Goal: Task Accomplishment & Management: Complete application form

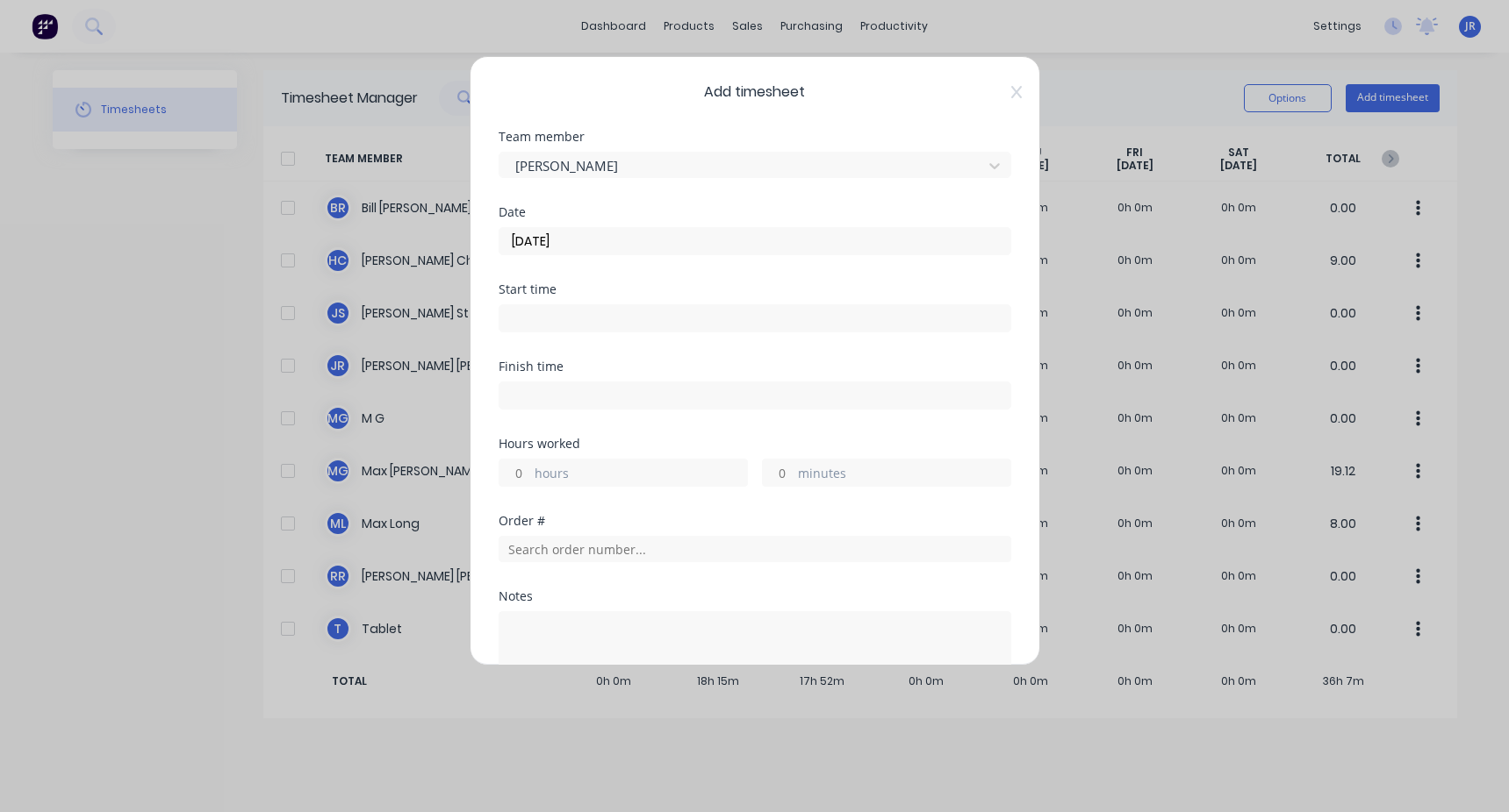
click at [562, 311] on input at bounding box center [754, 318] width 511 height 27
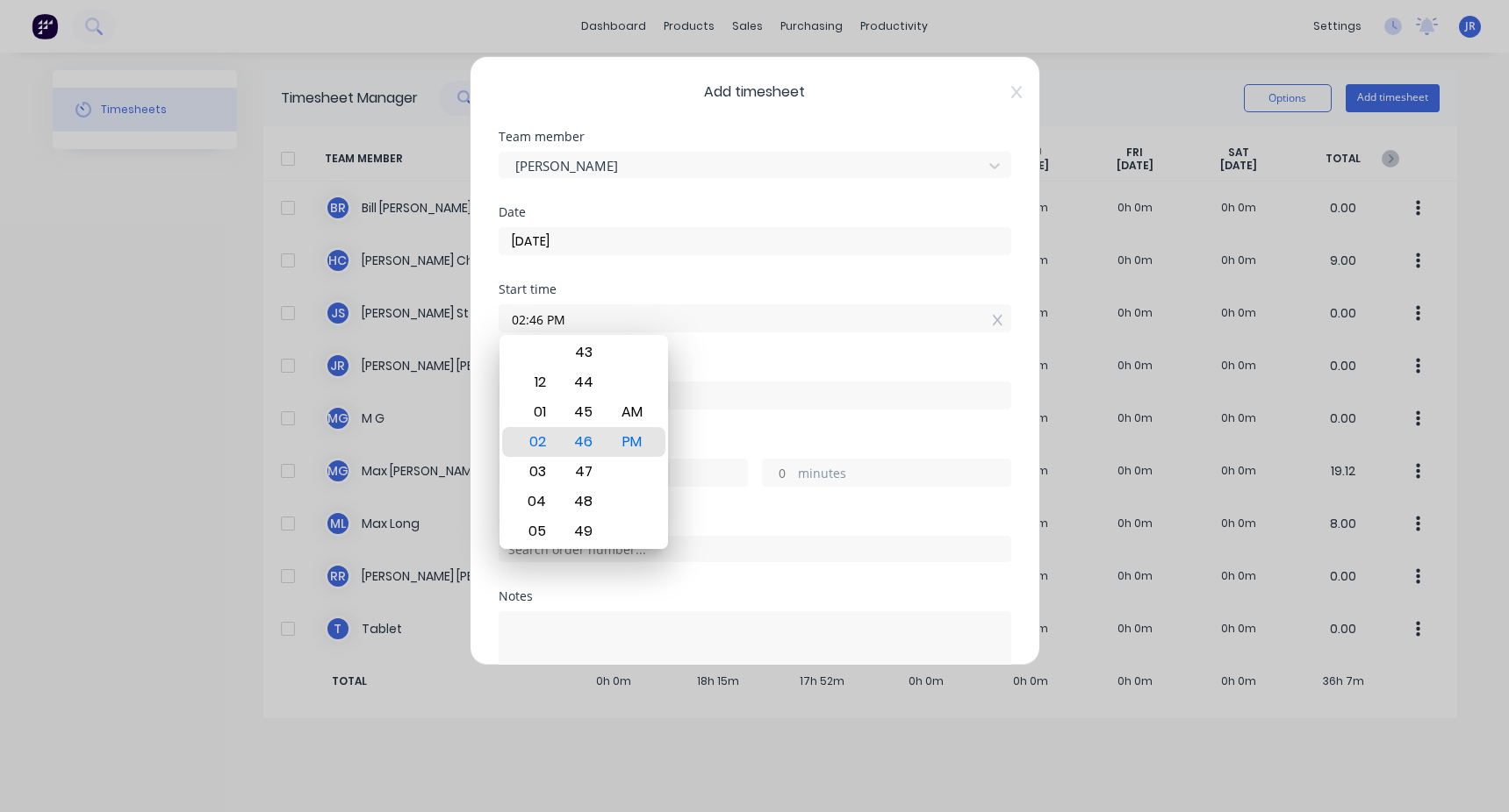
drag, startPoint x: 572, startPoint y: 319, endPoint x: 477, endPoint y: 325, distance: 95.2
click at [477, 325] on div "Add timesheet Team member Jason St Date 26/08/2025 Start time 02:46 PM Finish t…" at bounding box center [754, 361] width 571 height 610
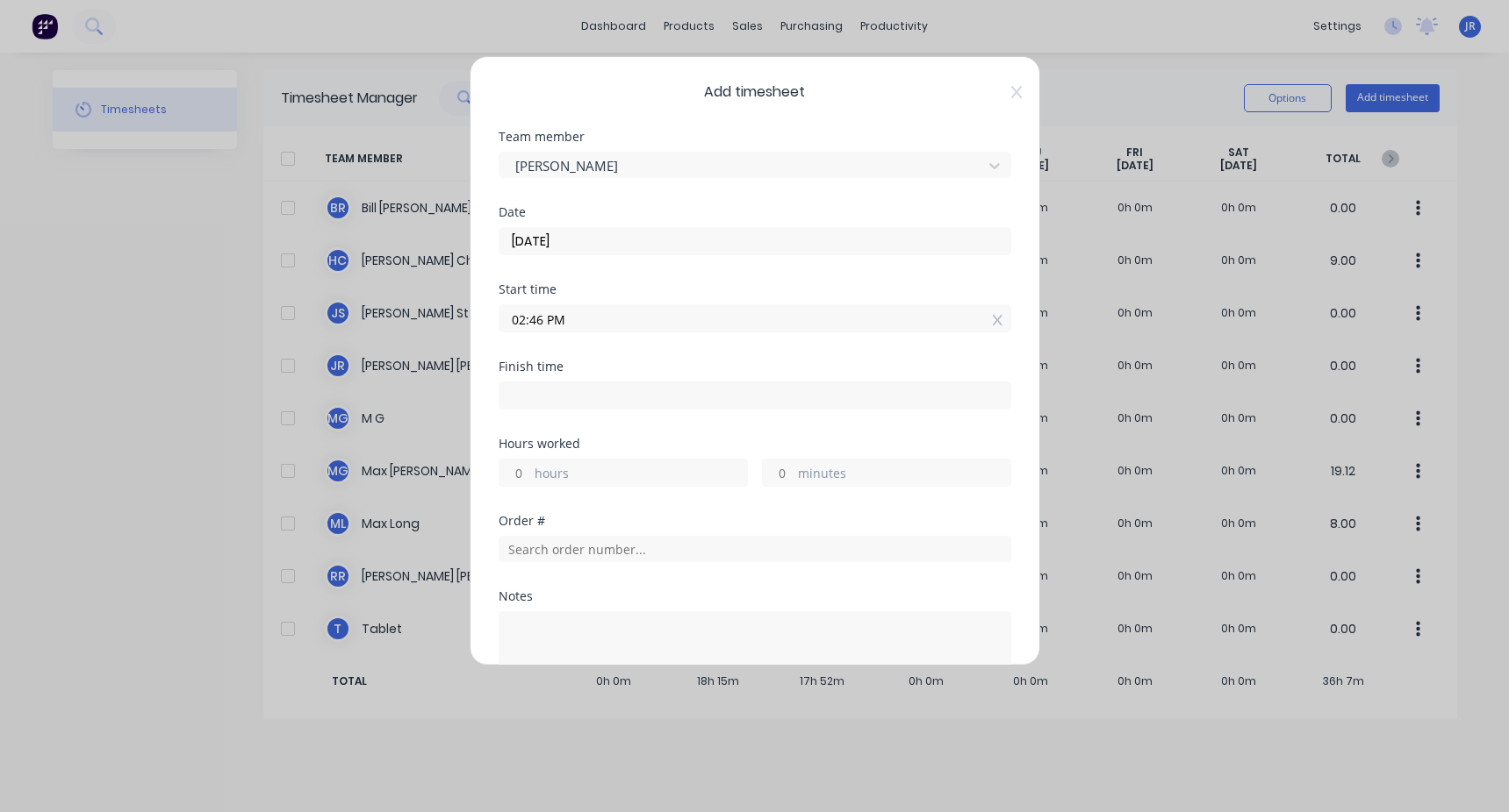
type input "4"
type input "03:45 AM"
click at [667, 362] on div "Finish time" at bounding box center [754, 367] width 513 height 12
click at [609, 400] on input at bounding box center [754, 395] width 511 height 27
type input "02:46 PM"
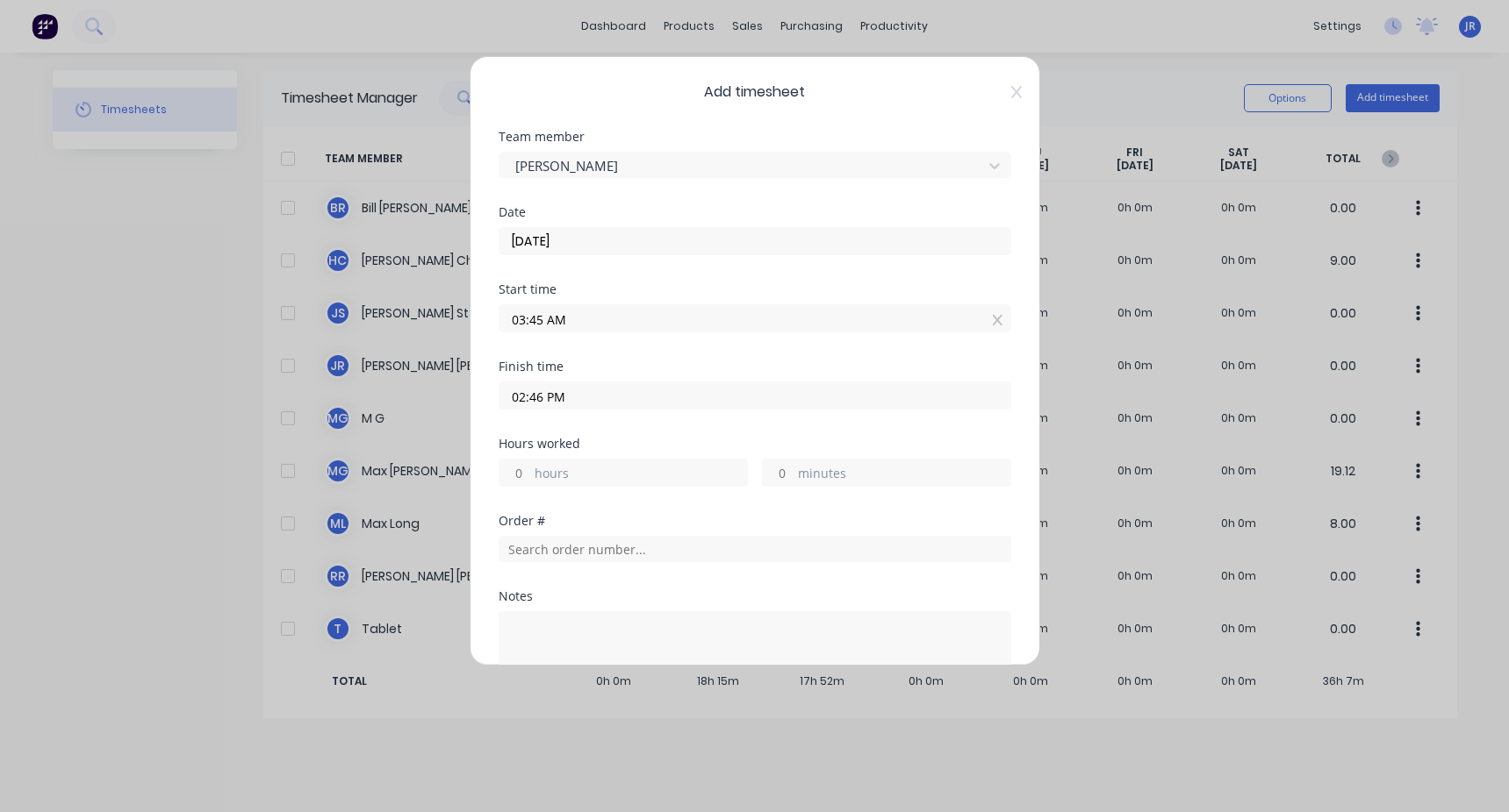
type input "11"
type input "1"
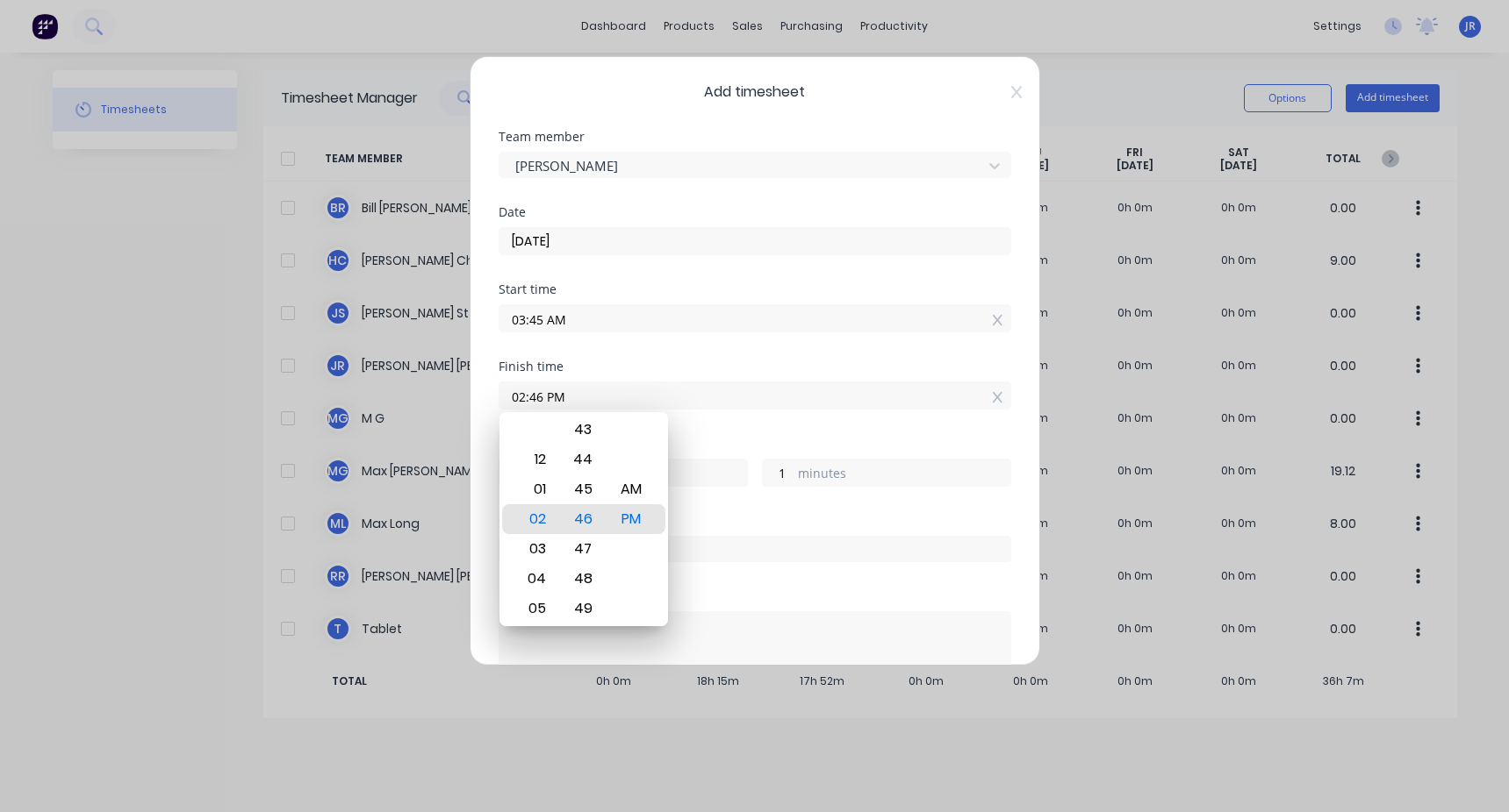
drag, startPoint x: 619, startPoint y: 396, endPoint x: 386, endPoint y: 412, distance: 233.5
click at [386, 412] on div "Add timesheet Team member Jason St Date 26/08/2025 Start time 03:45 AM Finish t…" at bounding box center [754, 406] width 1509 height 812
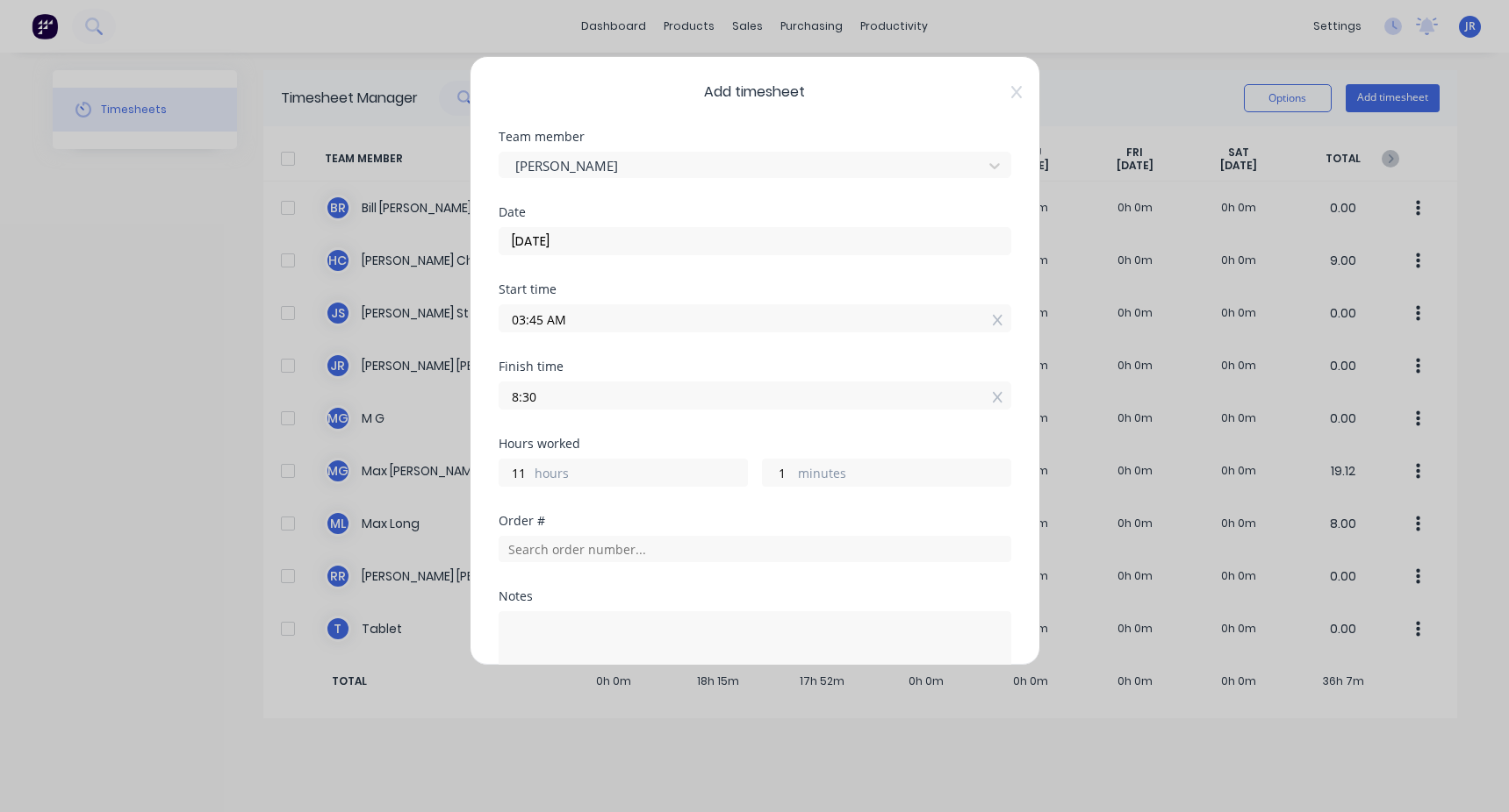
type input "08:30 AM"
type input "4"
type input "45"
click at [636, 439] on div "Hours worked" at bounding box center [754, 444] width 513 height 12
click at [643, 539] on input "text" at bounding box center [754, 549] width 513 height 27
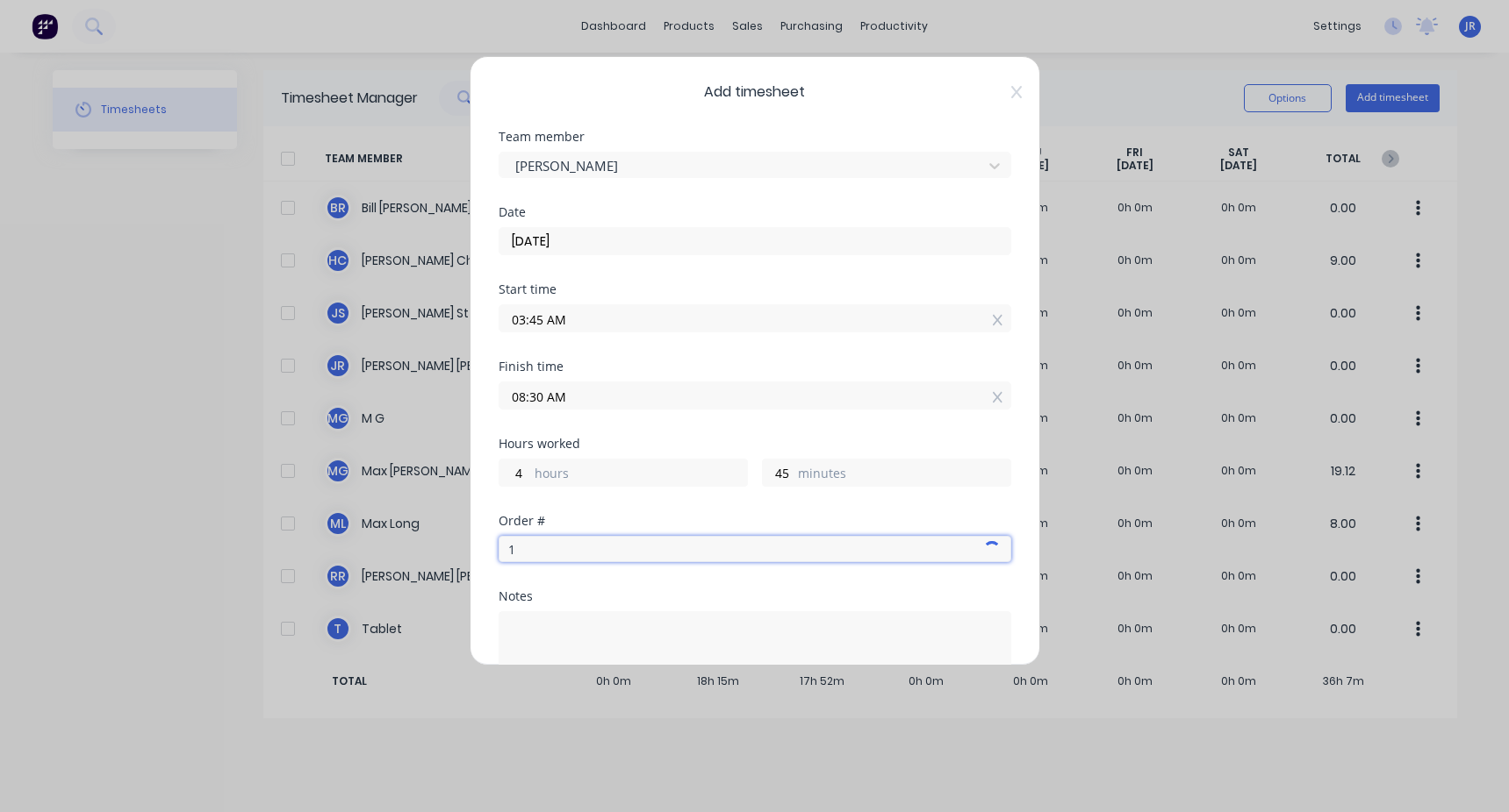
type input "11"
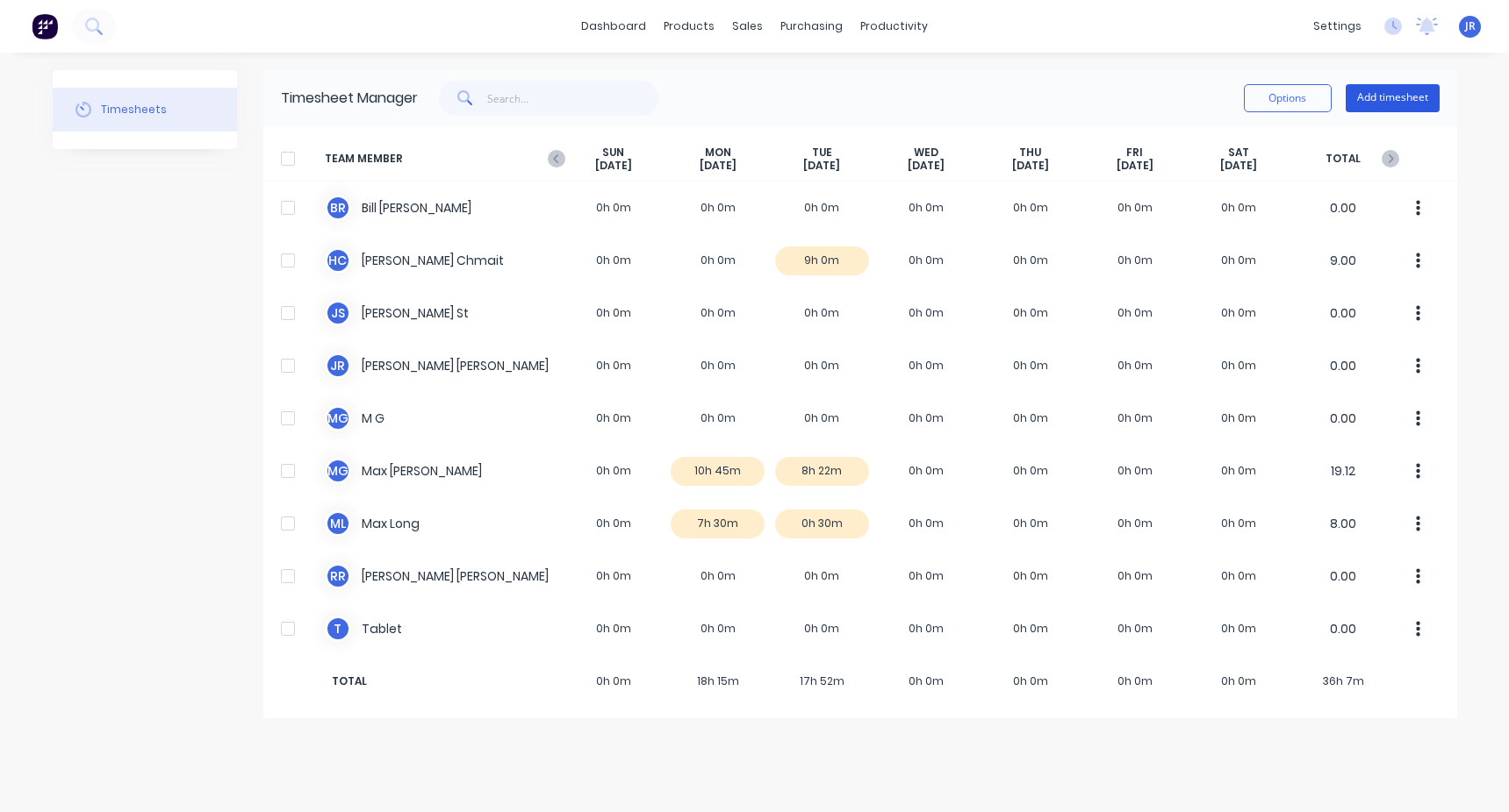
click at [1356, 98] on button "Add timesheet" at bounding box center [1392, 98] width 94 height 28
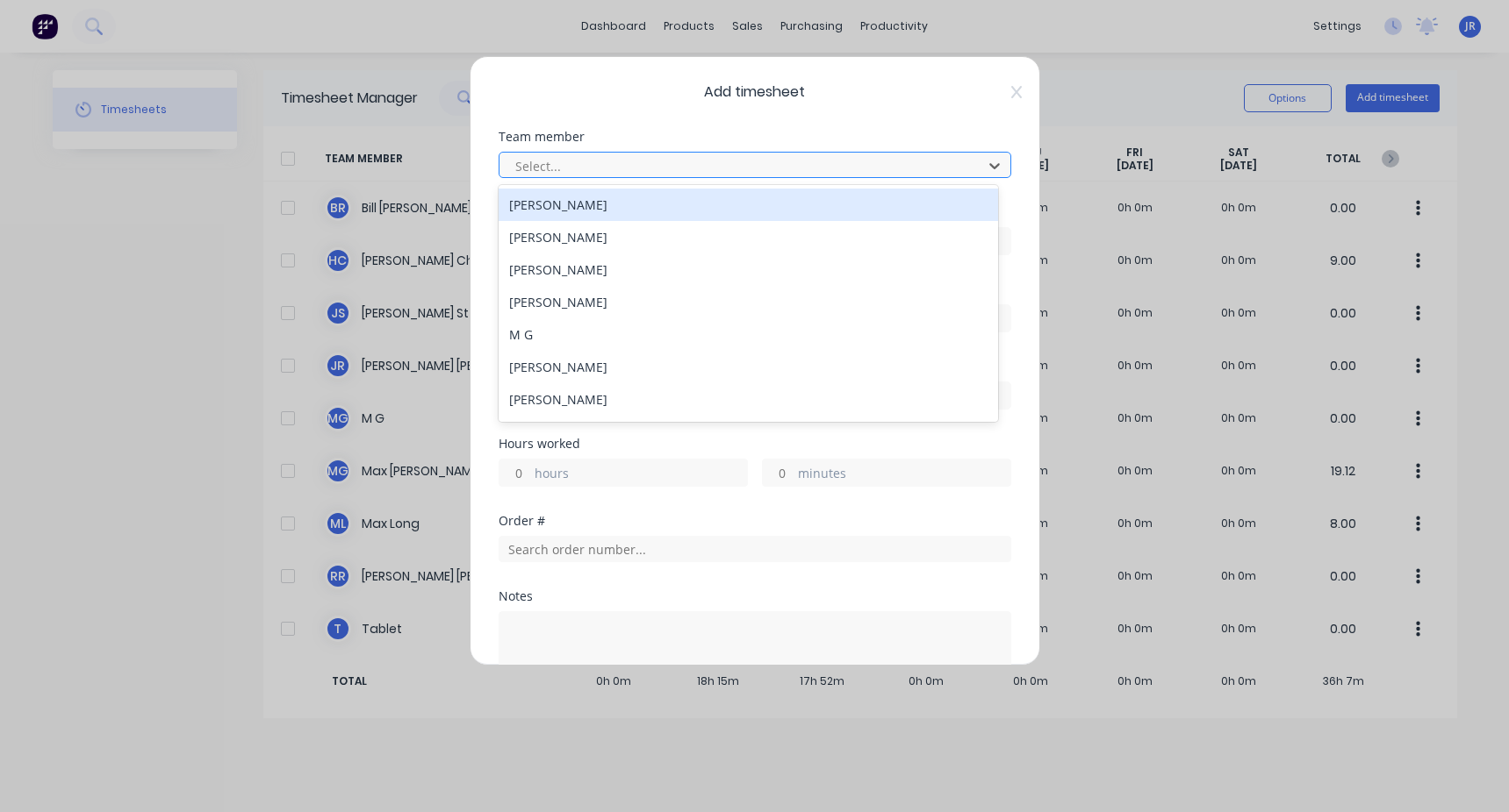
click at [581, 169] on div at bounding box center [743, 166] width 460 height 22
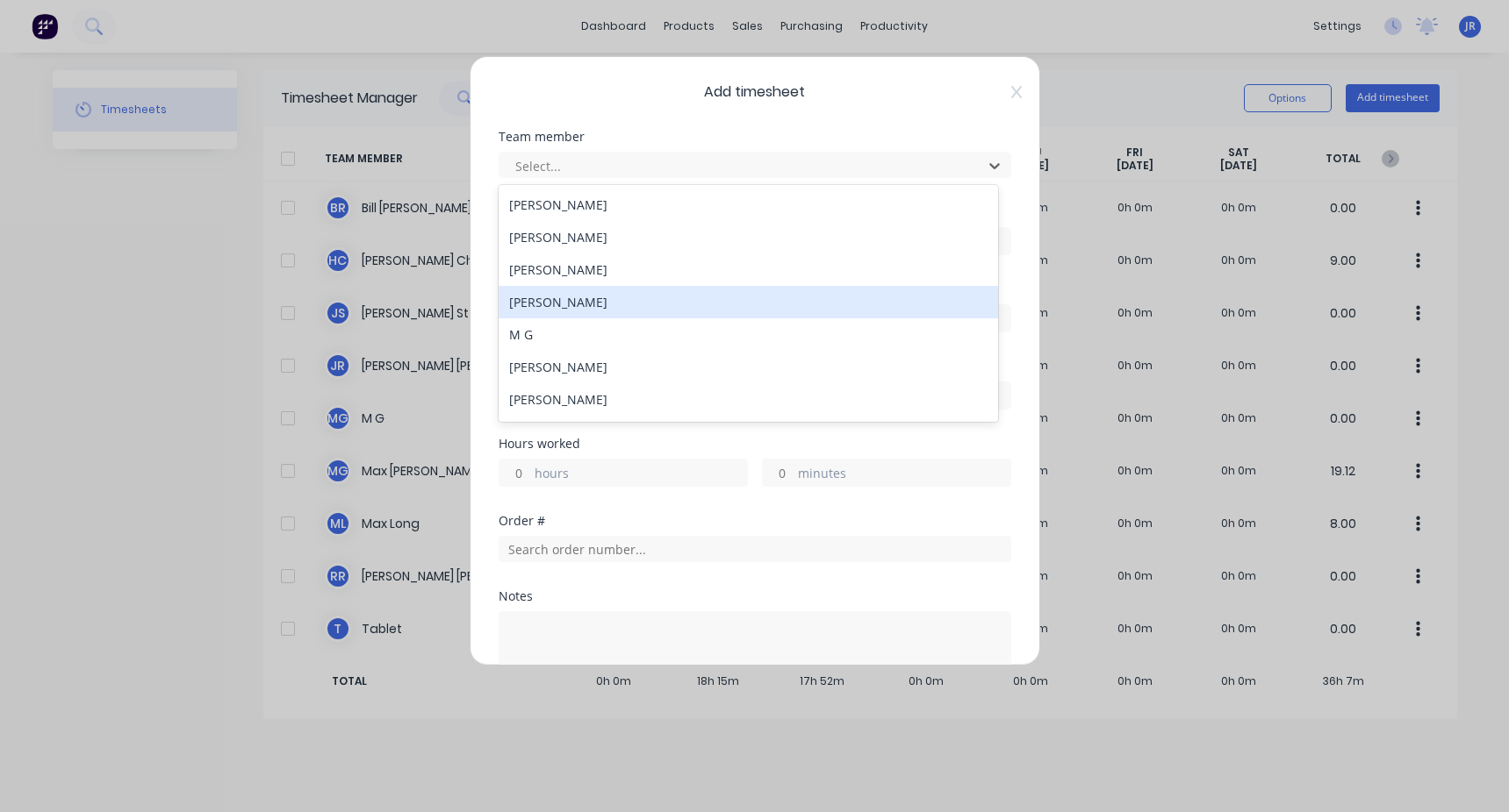
click at [558, 289] on div "[PERSON_NAME]" at bounding box center [747, 301] width 499 height 32
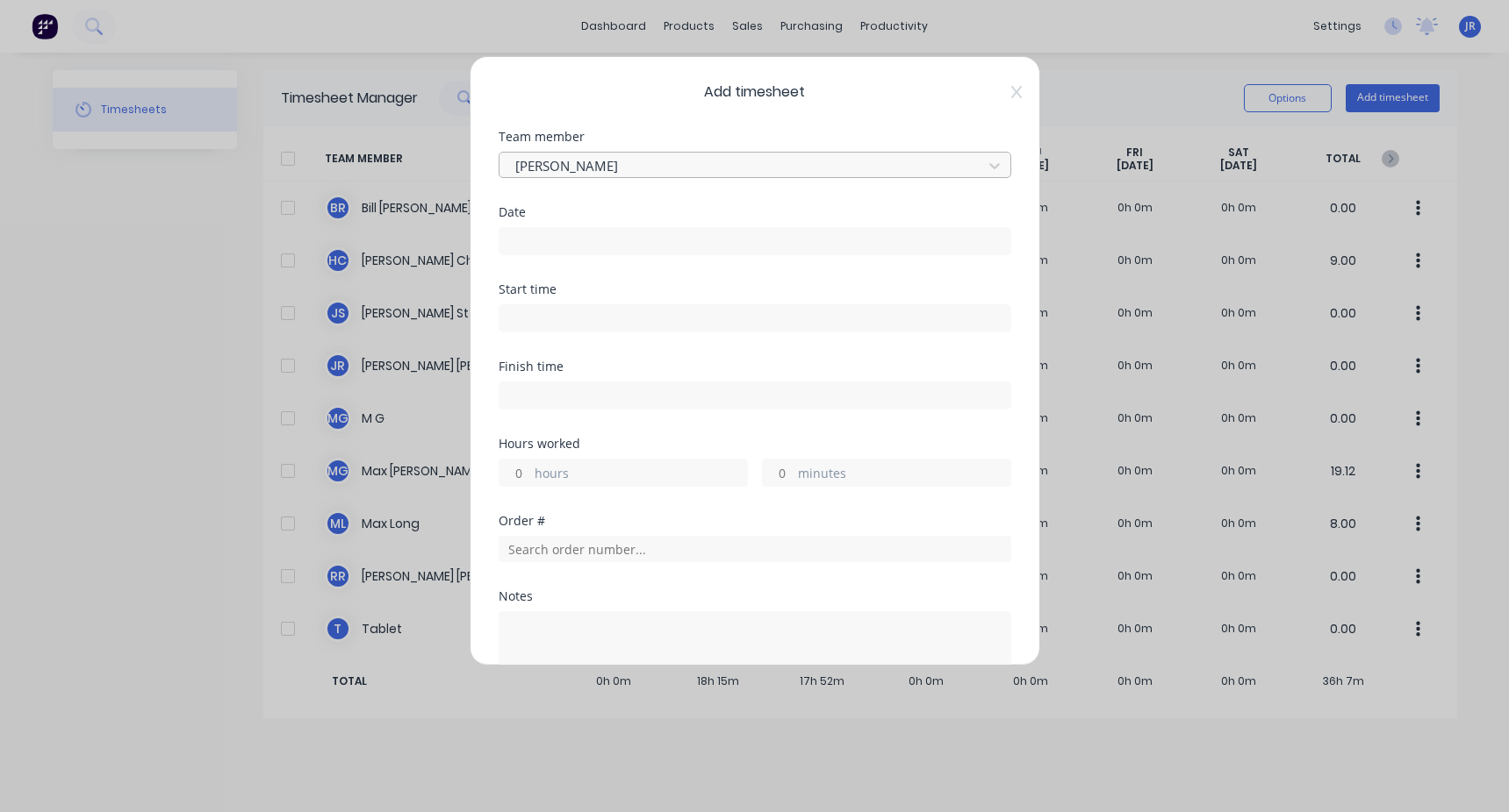
click at [557, 155] on div at bounding box center [743, 166] width 460 height 22
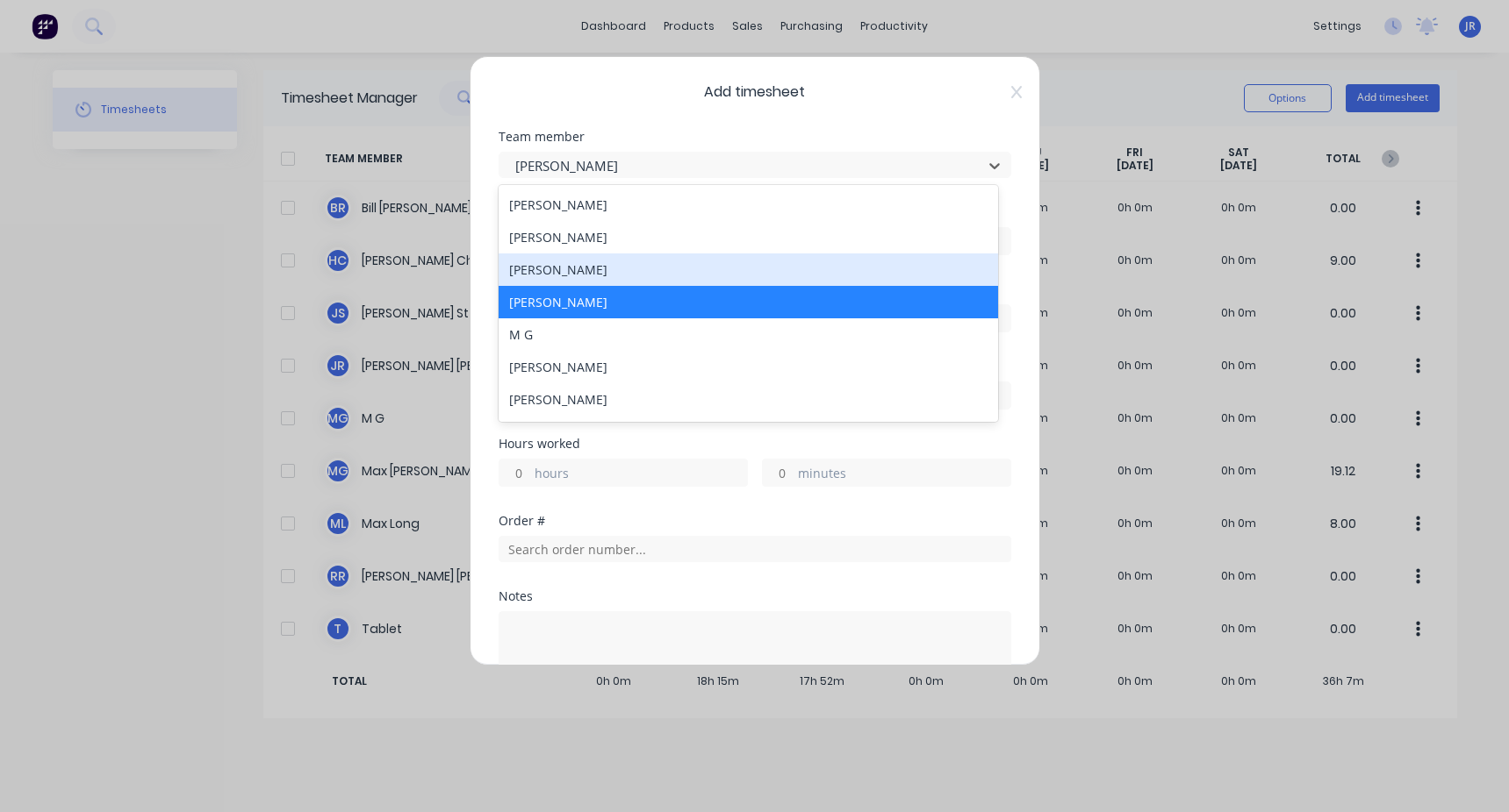
click at [541, 273] on div "[PERSON_NAME]" at bounding box center [747, 269] width 499 height 32
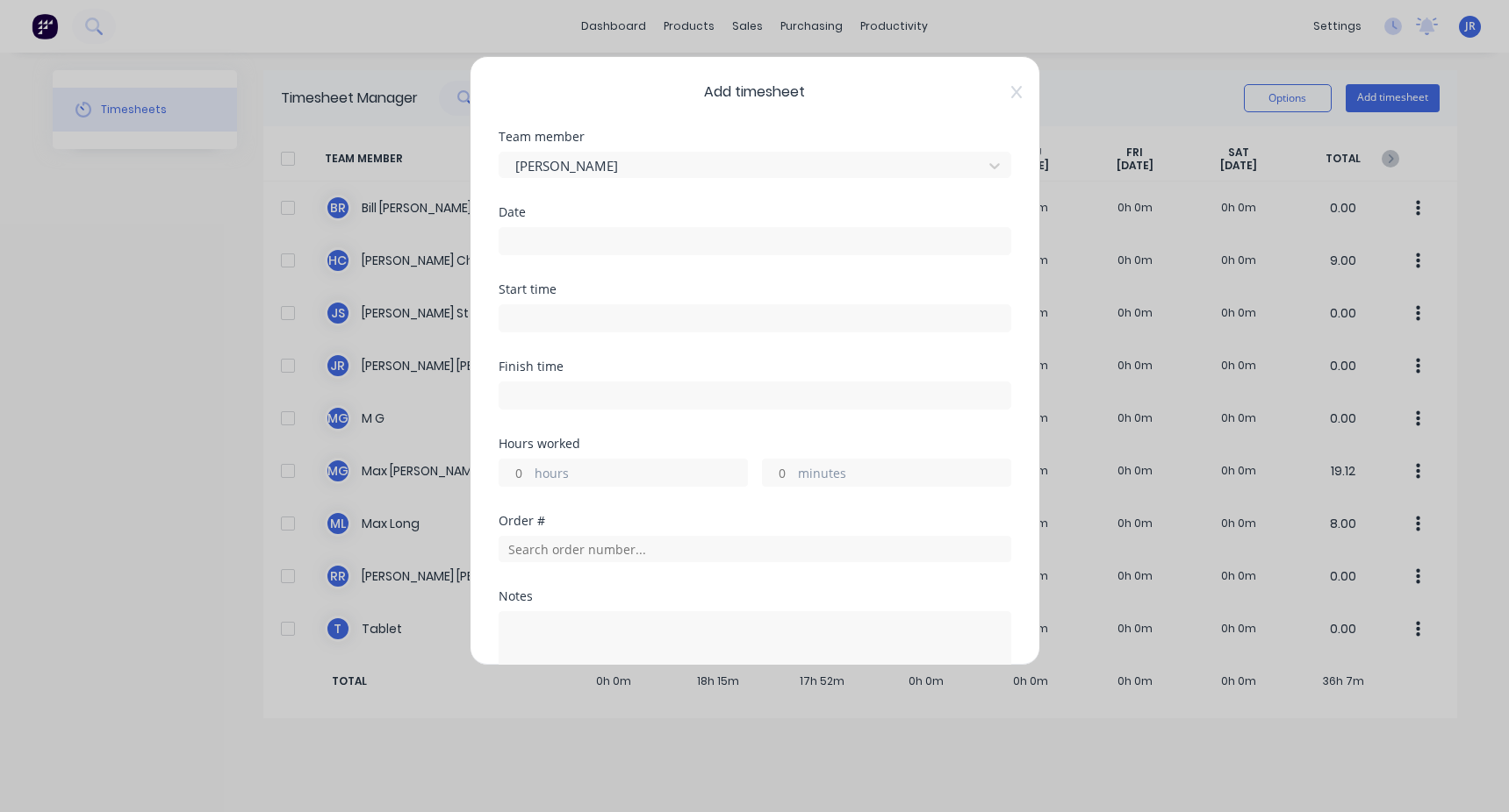
click at [553, 254] on label at bounding box center [754, 241] width 513 height 28
click at [553, 254] on input at bounding box center [754, 241] width 511 height 27
click at [565, 235] on input at bounding box center [754, 241] width 511 height 27
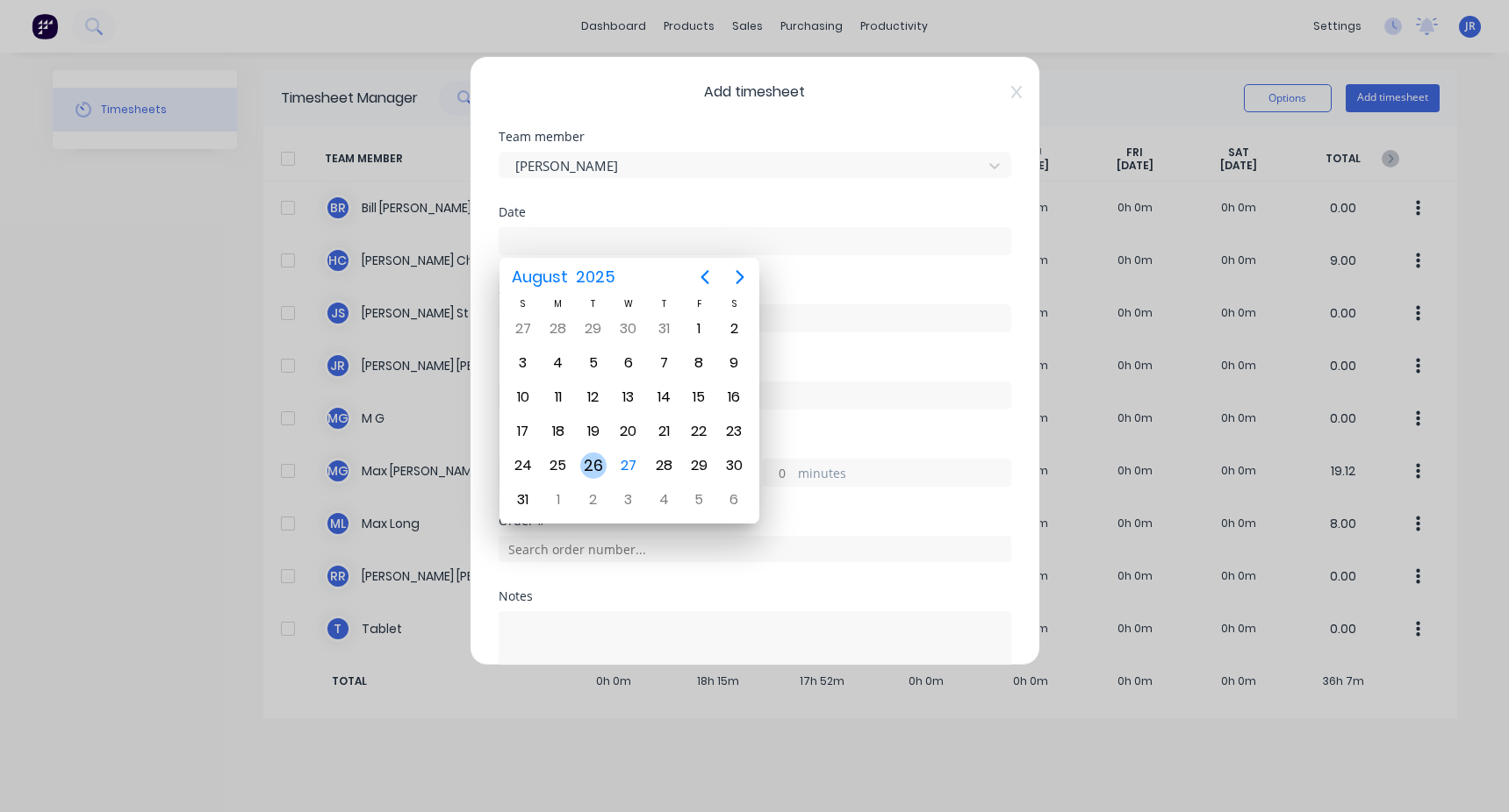
click at [597, 460] on div "26" at bounding box center [593, 466] width 27 height 27
type input "[DATE]"
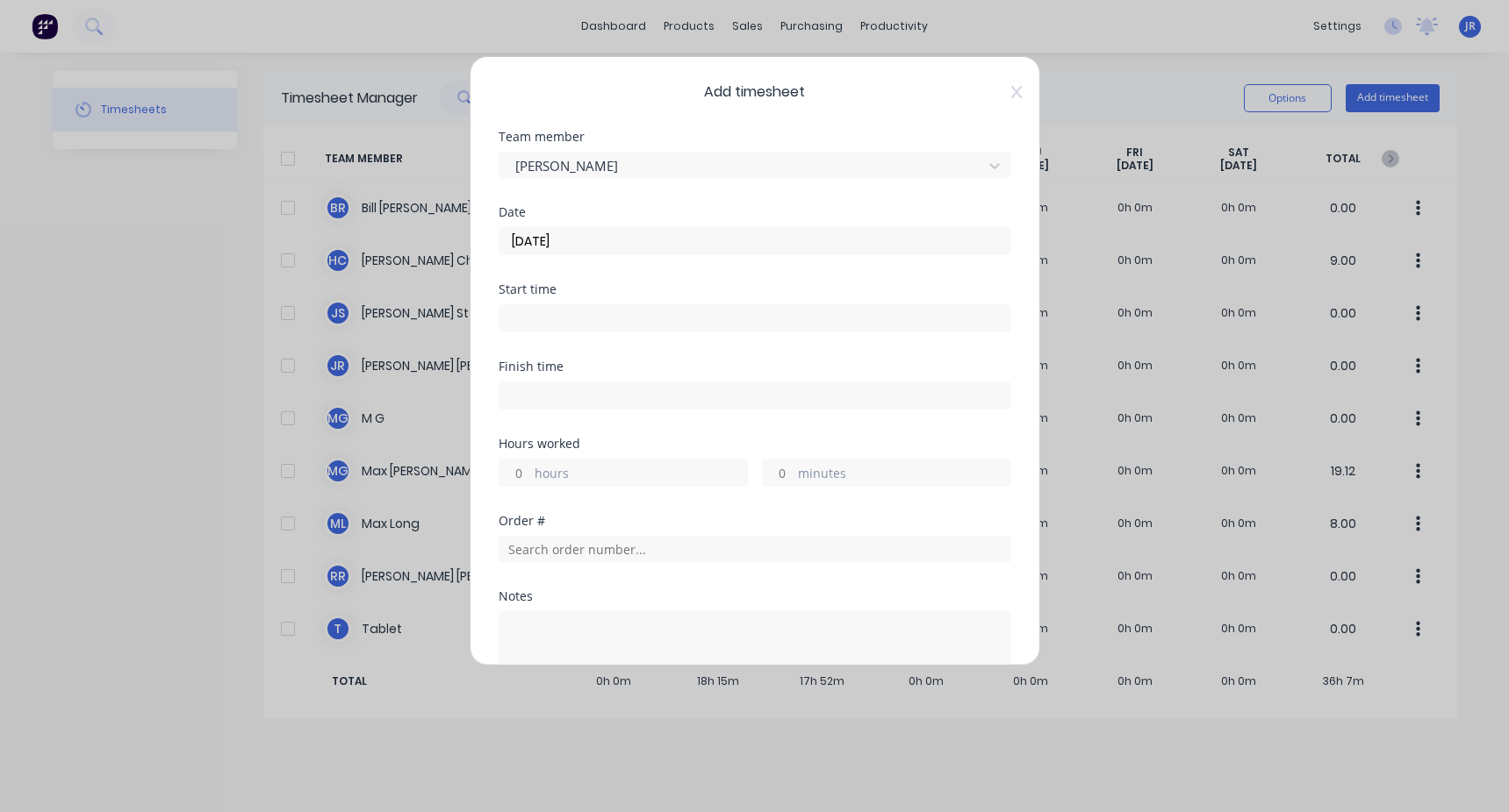
click at [597, 318] on input at bounding box center [754, 318] width 511 height 27
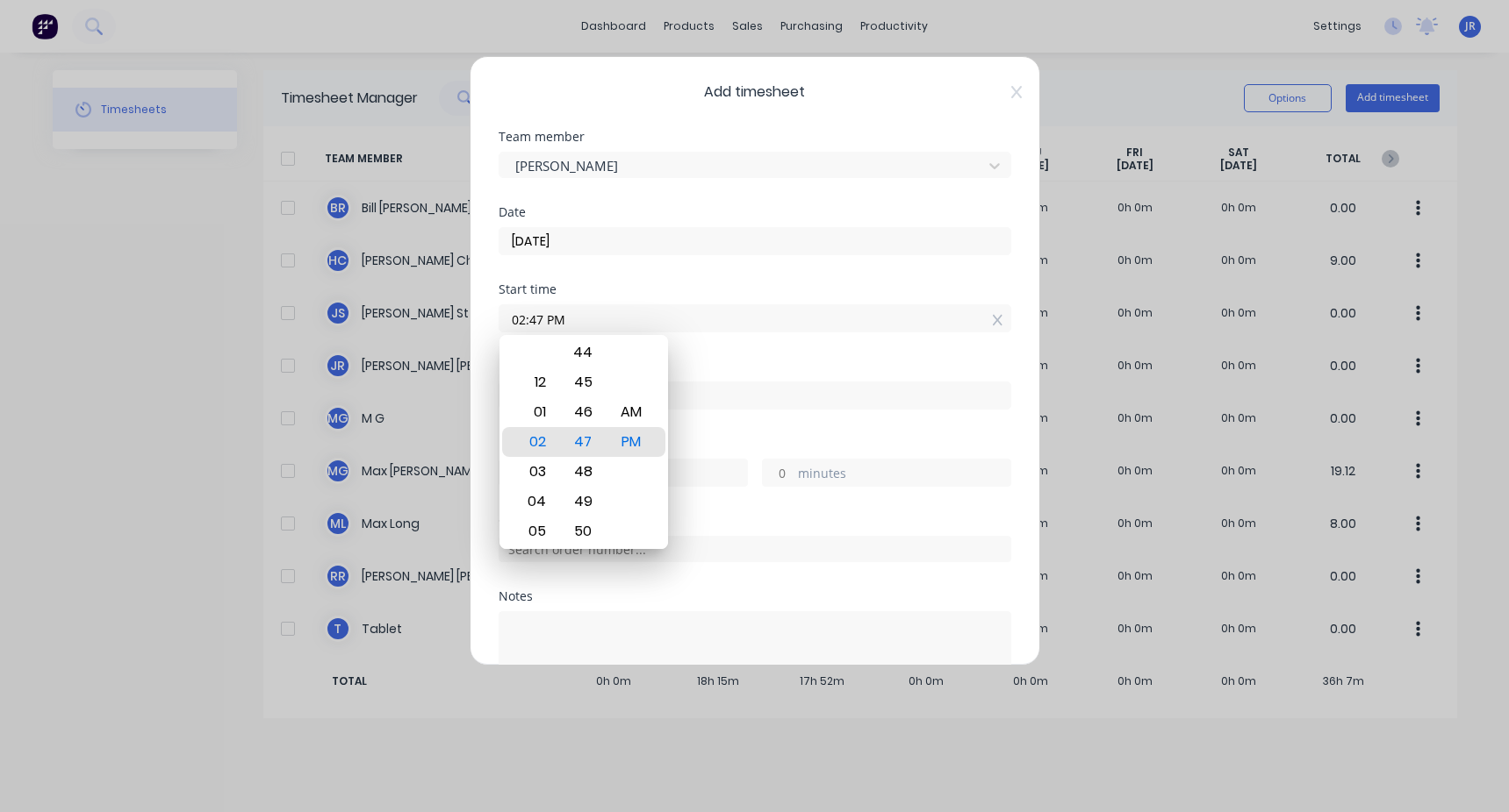
drag, startPoint x: 621, startPoint y: 321, endPoint x: 410, endPoint y: 329, distance: 211.2
click at [410, 329] on div "Add timesheet Team member [PERSON_NAME] Date [DATE] Start time 02:47 PM Finish …" at bounding box center [754, 406] width 1509 height 812
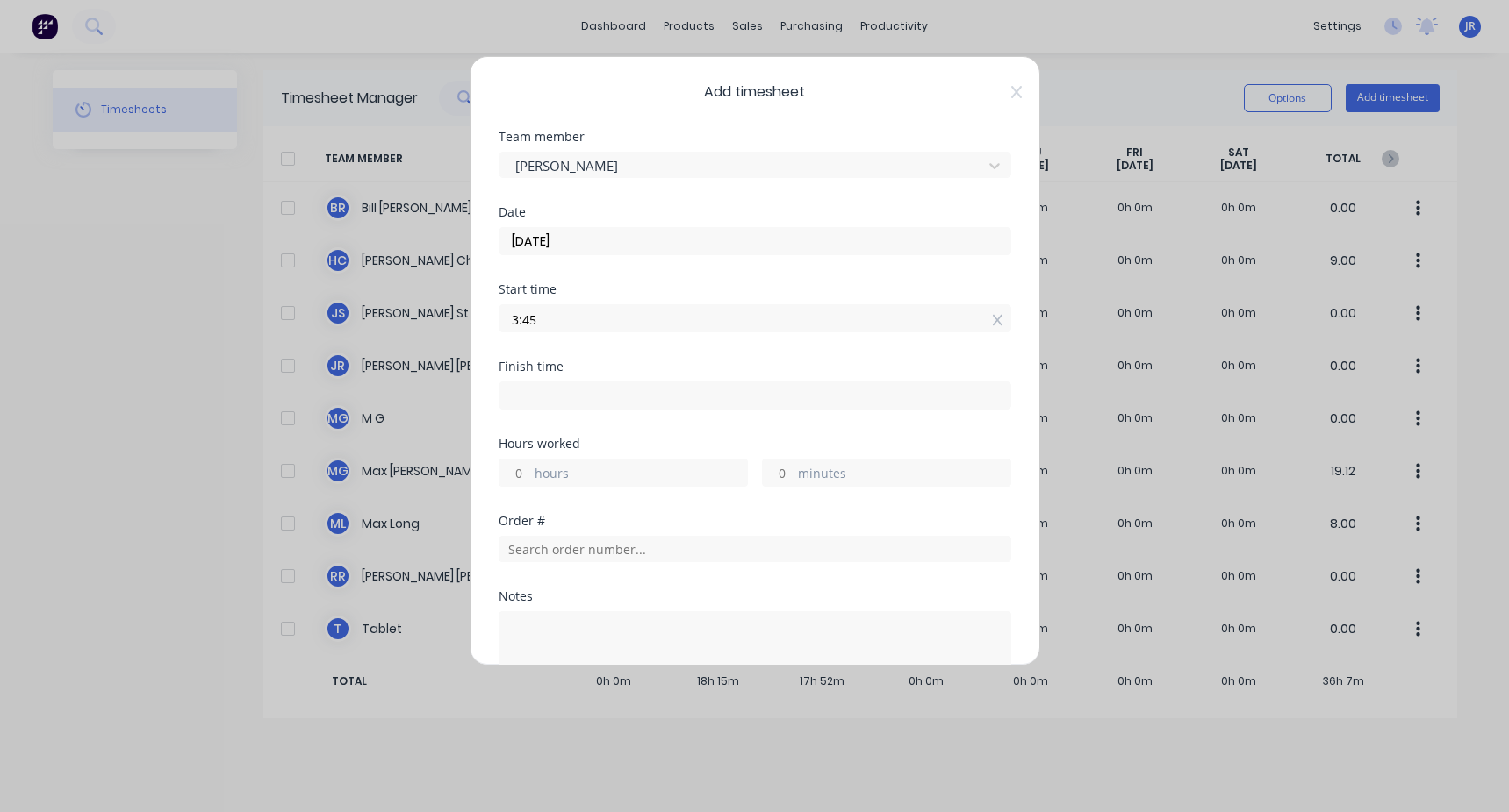
type input "03:45 AM"
click at [521, 396] on input at bounding box center [754, 395] width 511 height 27
type input "02:47 PM"
type input "11"
type input "2"
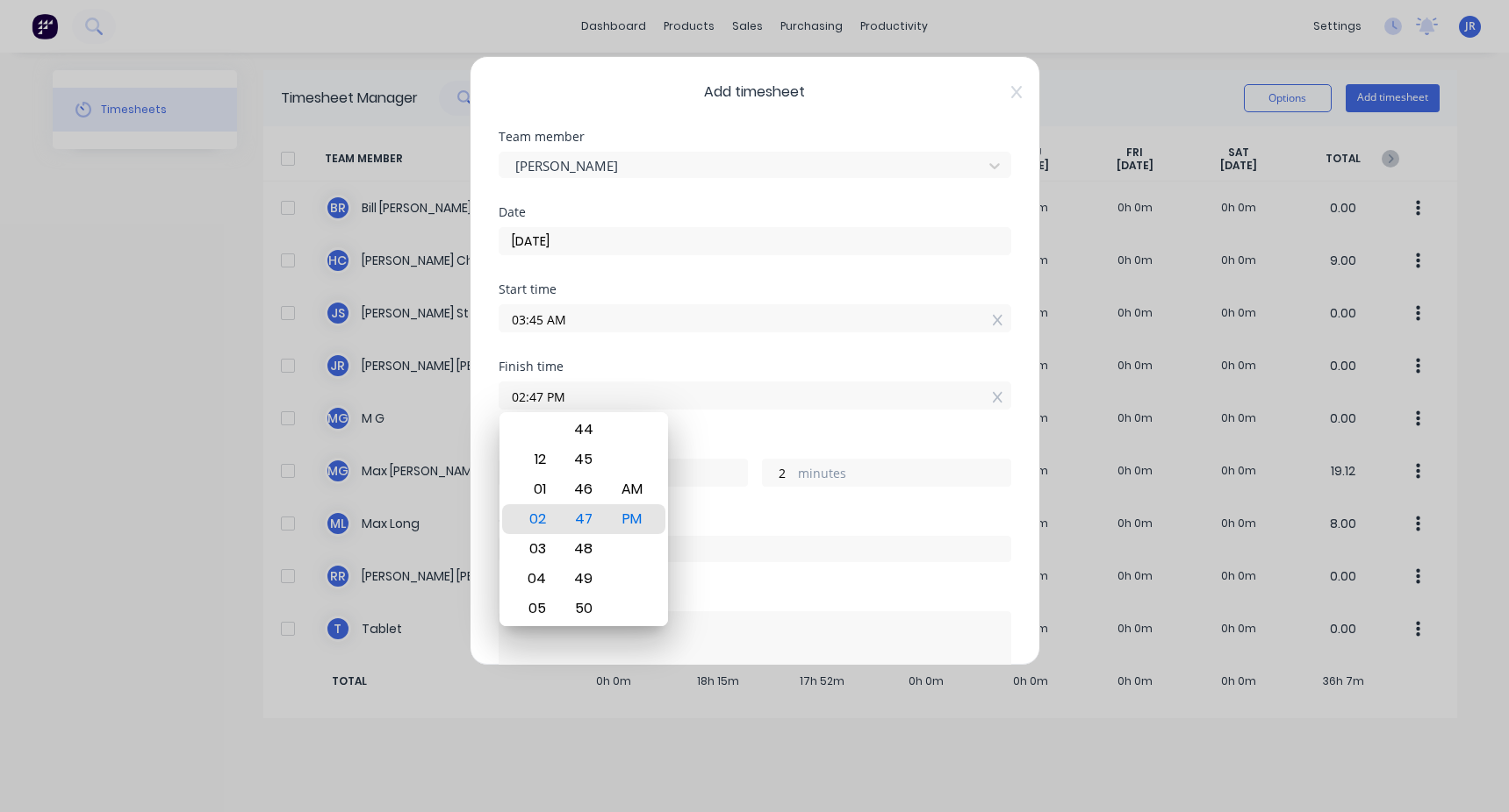
drag, startPoint x: 563, startPoint y: 398, endPoint x: 476, endPoint y: 405, distance: 87.3
click at [477, 405] on div "Add timesheet Team member [PERSON_NAME] Date [DATE] Start time 03:45 AM Finish …" at bounding box center [754, 361] width 571 height 610
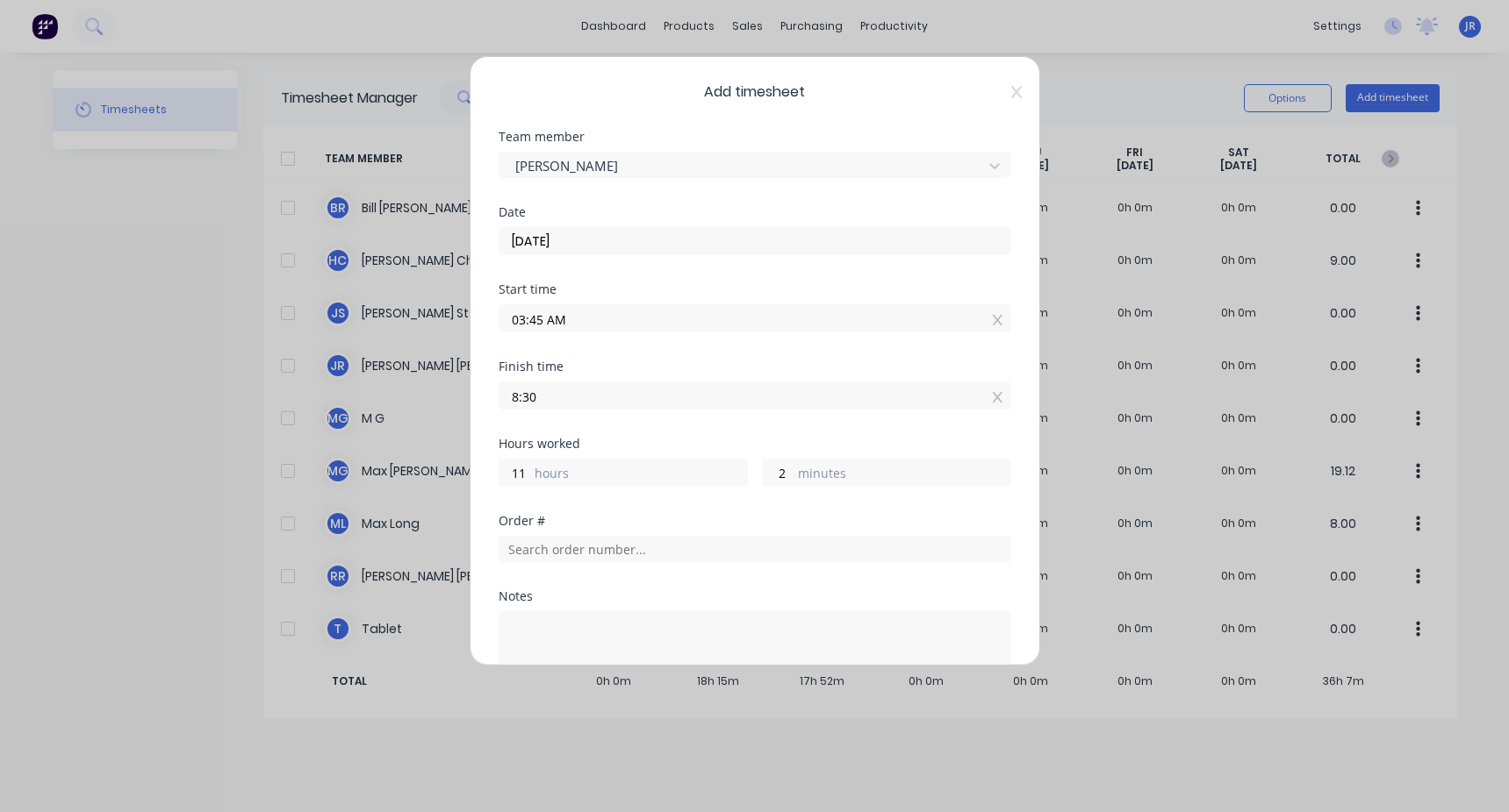
type input "08:30 AM"
type input "4"
type input "45"
click at [630, 360] on div "Start time 03:45 AM" at bounding box center [754, 321] width 513 height 77
click at [544, 552] on input "text" at bounding box center [754, 549] width 513 height 27
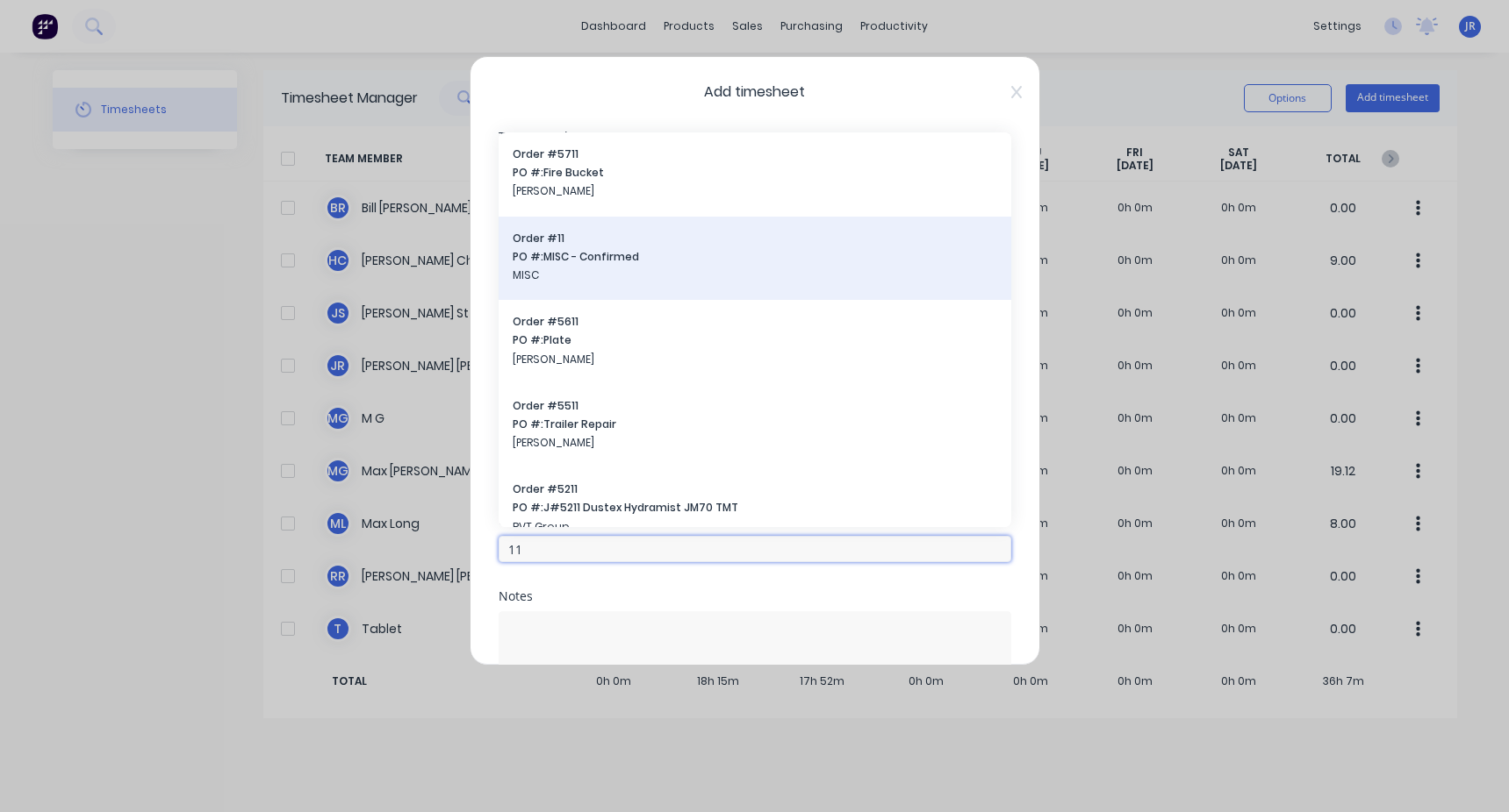
type input "11"
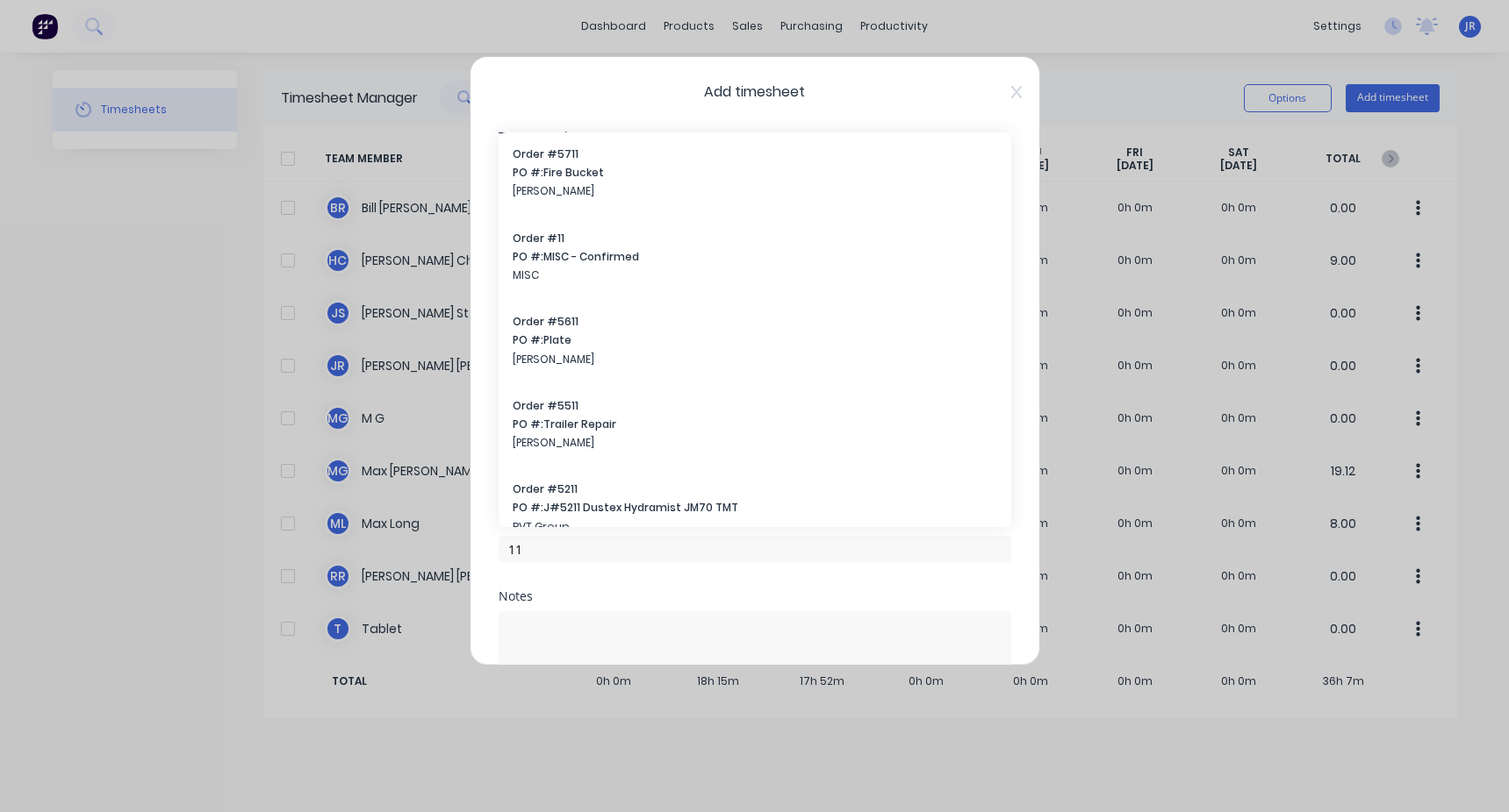
drag, startPoint x: 567, startPoint y: 269, endPoint x: 565, endPoint y: 313, distance: 44.0
click at [567, 268] on span "MISC" at bounding box center [754, 275] width 484 height 16
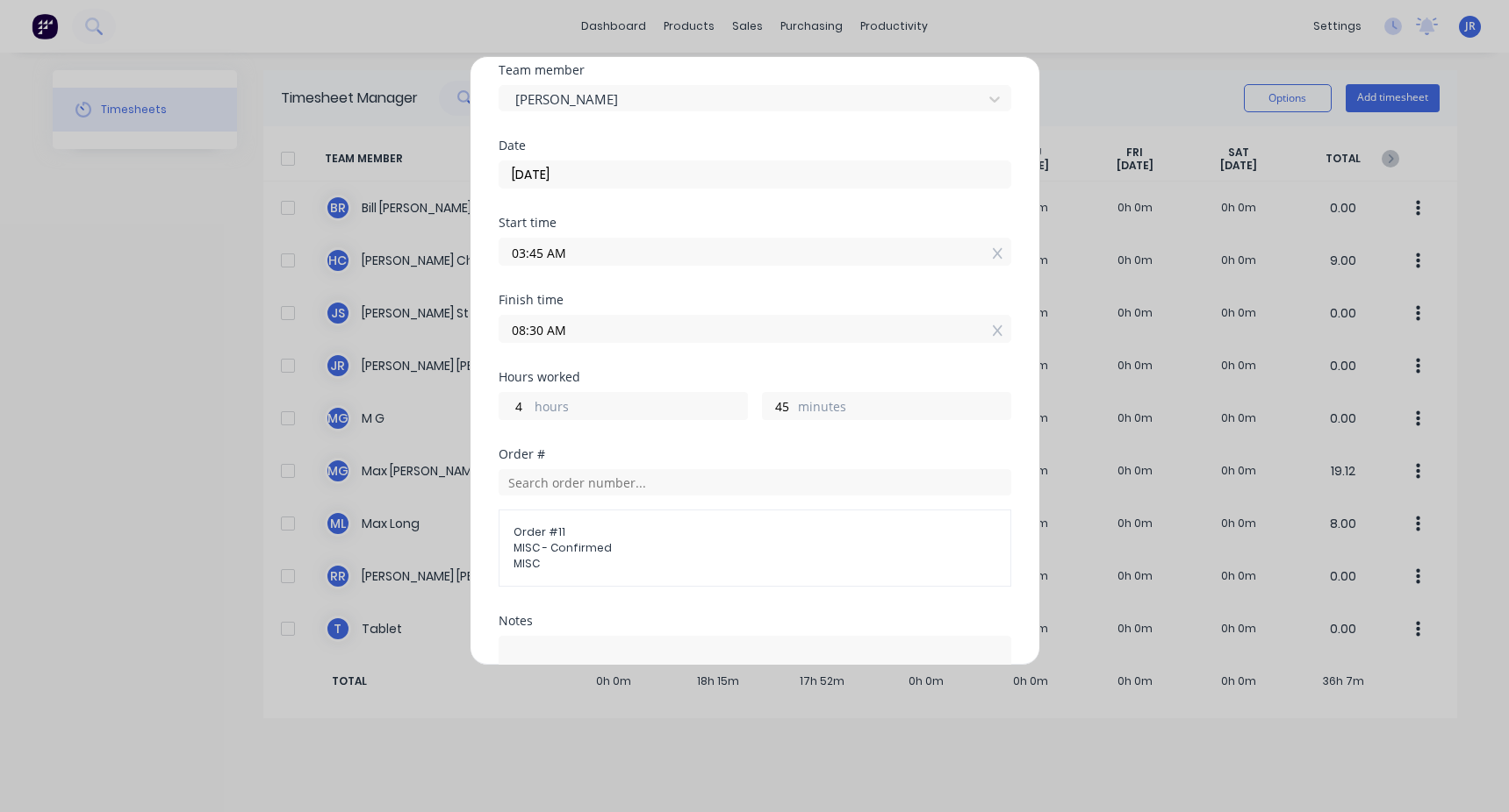
scroll to position [264, 0]
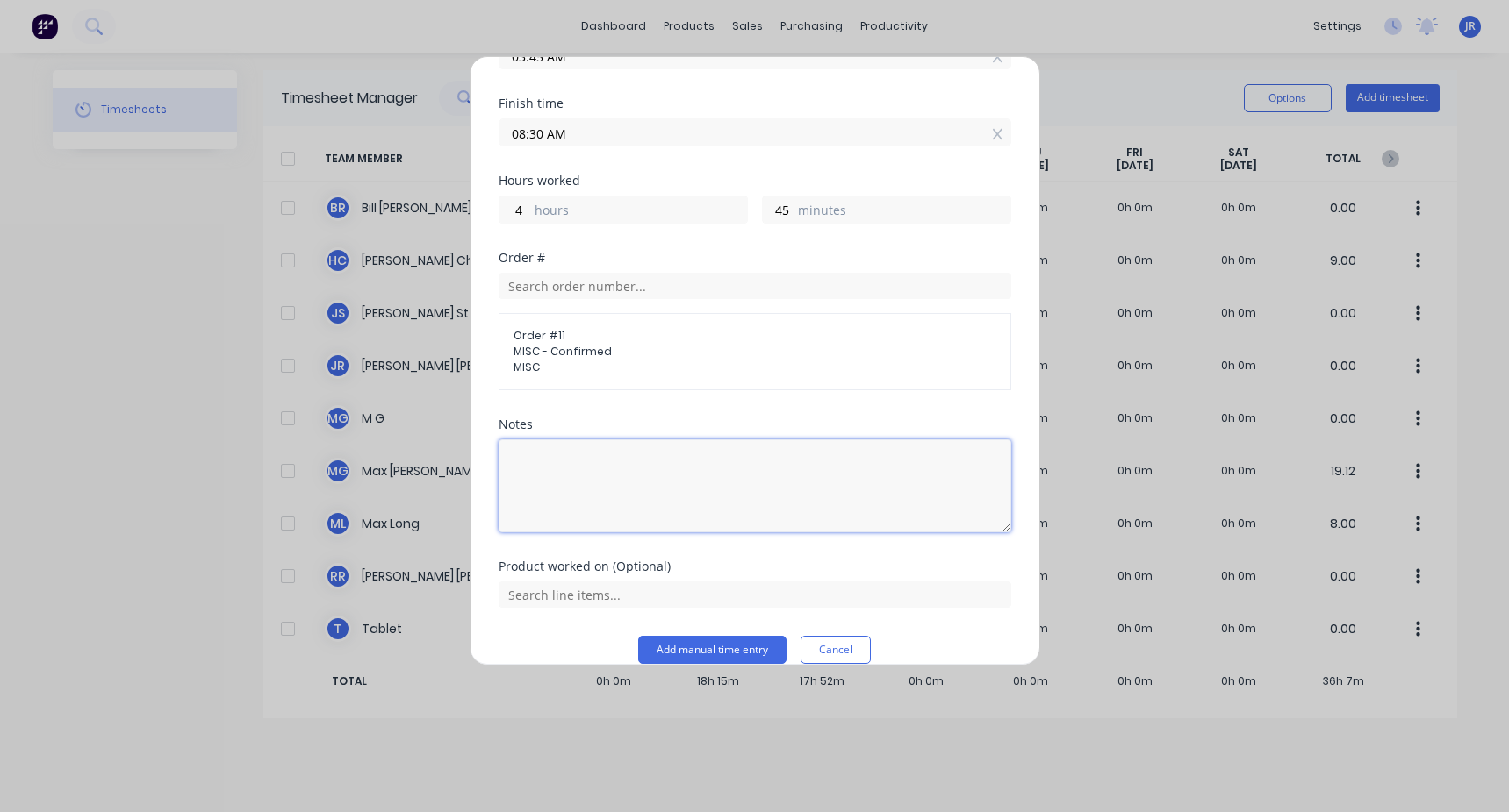
click at [580, 456] on textarea at bounding box center [754, 485] width 513 height 93
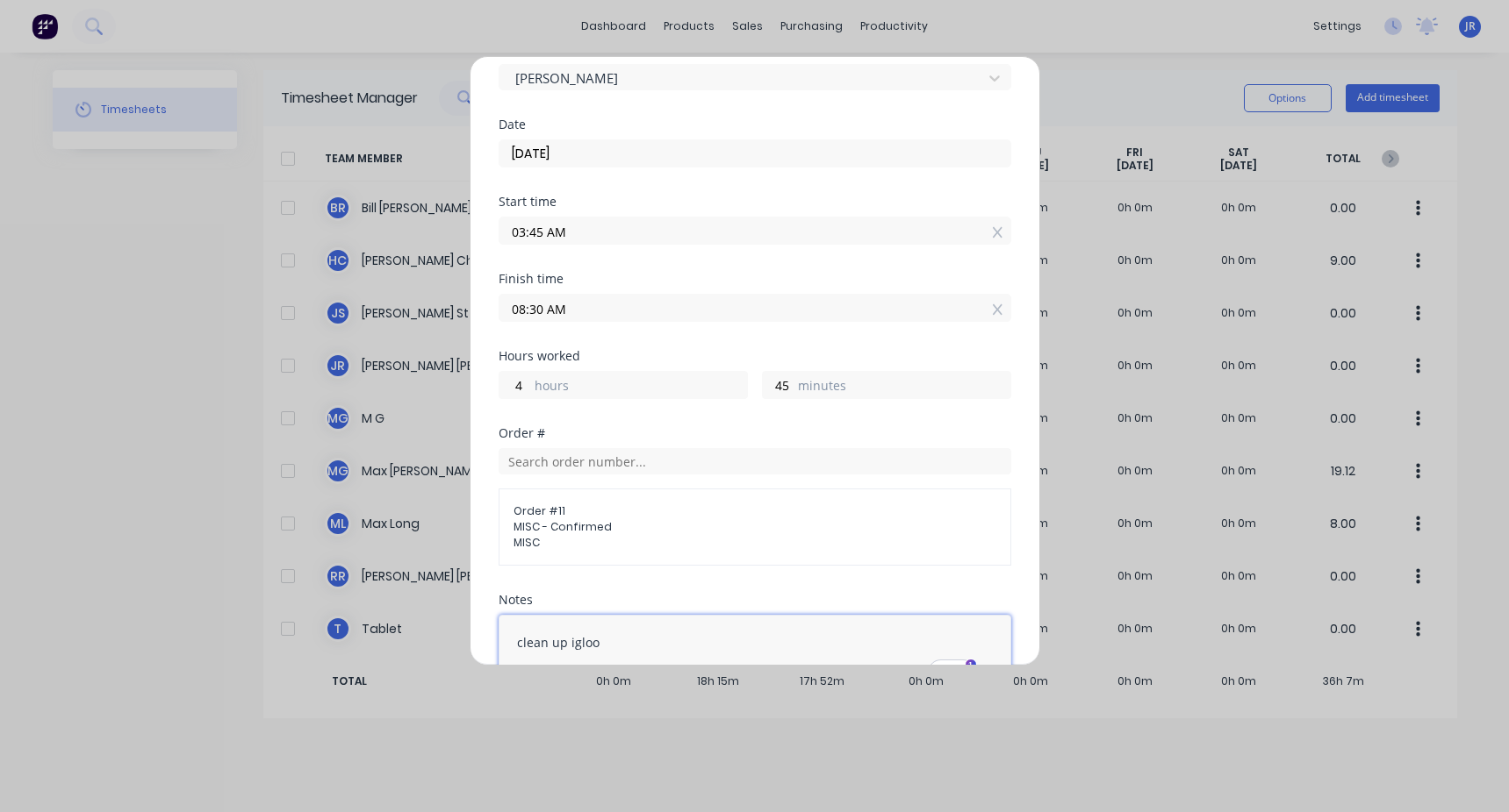
type textarea "clean up igloo"
